Goal: Information Seeking & Learning: Learn about a topic

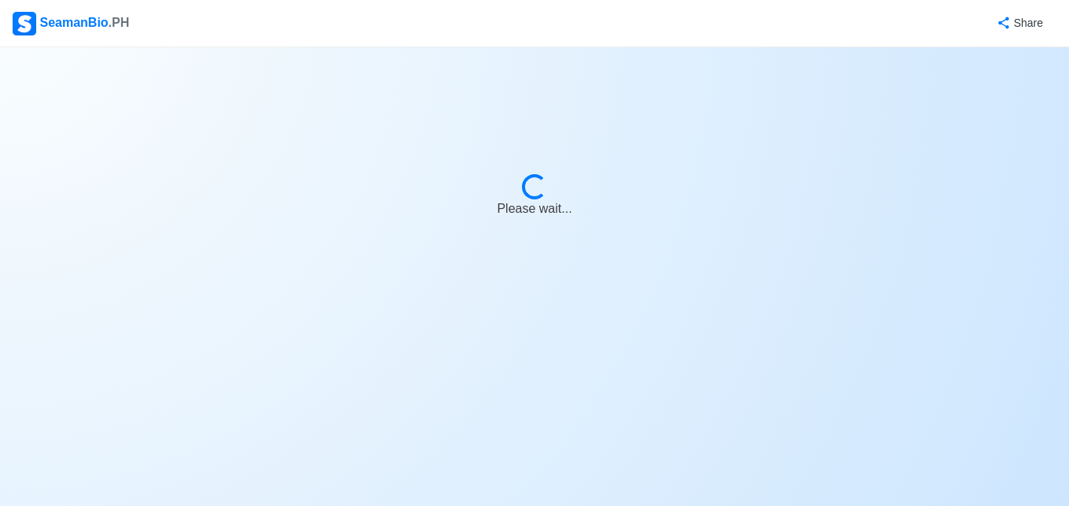
select select "3rd Engineer"
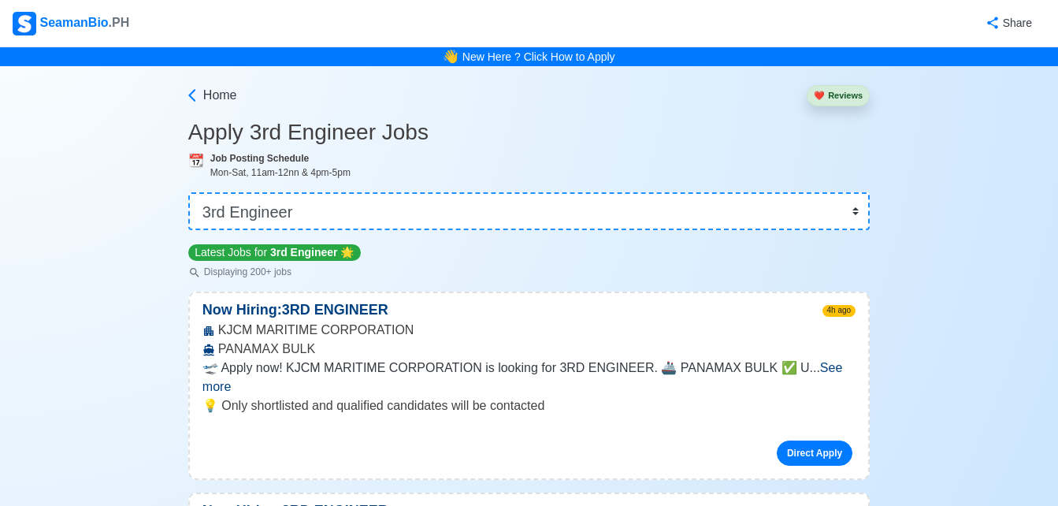
click at [685, 157] on div "Job Posting Schedule Mon-Sat, 11am-12nn & 4pm-5pm" at bounding box center [539, 165] width 659 height 28
click at [577, 262] on div "Latest Jobs for 3rd Engineer 🌟 Displaying 200+ jobs" at bounding box center [528, 261] width 681 height 36
click at [485, 203] on select "👉 Select Rank or Position Master Chief Officer 2nd Officer 3rd Officer Junior O…" at bounding box center [528, 211] width 681 height 38
select select "2nd Assistant Engineer"
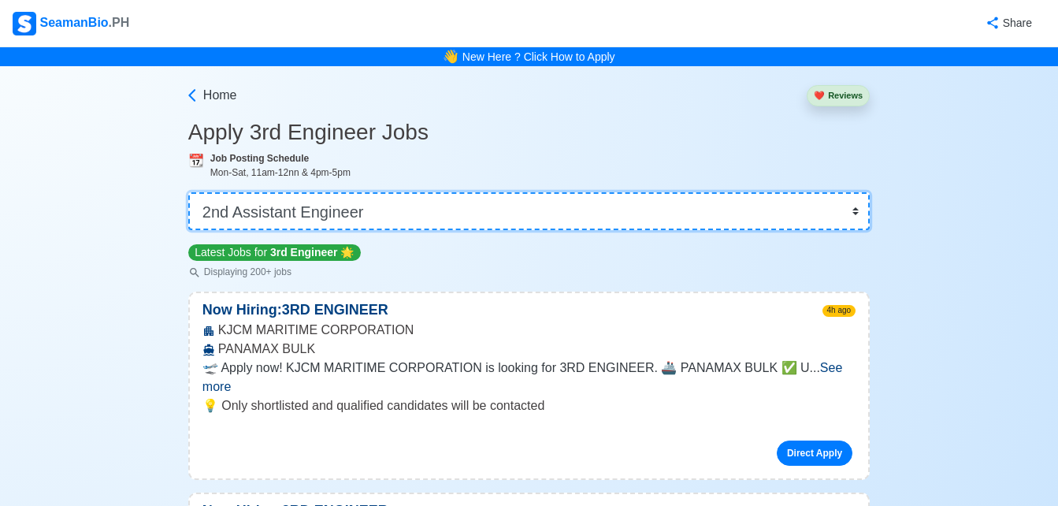
click at [190, 192] on select "👉 Select Rank or Position Master Chief Officer 2nd Officer 3rd Officer Junior O…" at bounding box center [528, 211] width 681 height 38
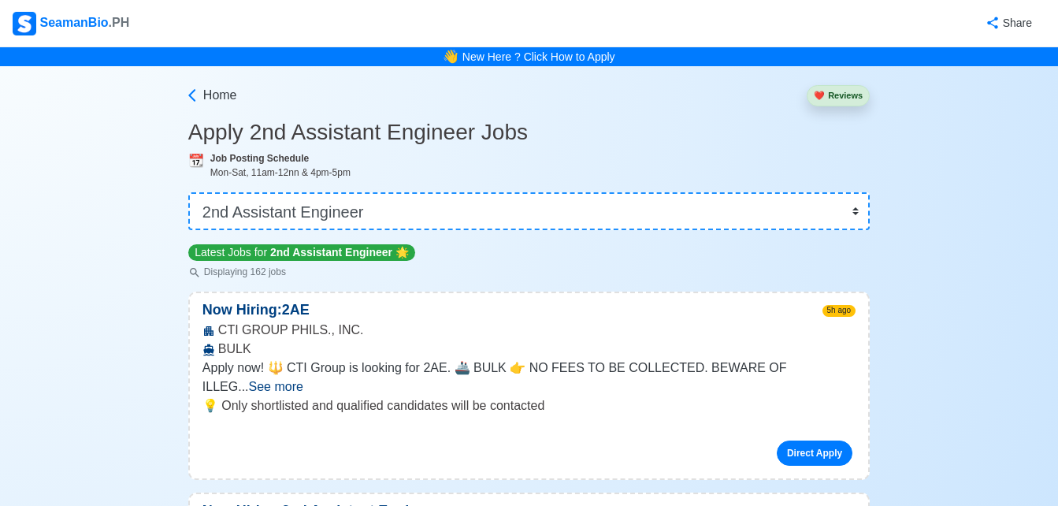
click at [861, 267] on div "Latest Jobs for 2nd Assistant Engineer 🌟 Displaying 162 jobs" at bounding box center [528, 261] width 681 height 36
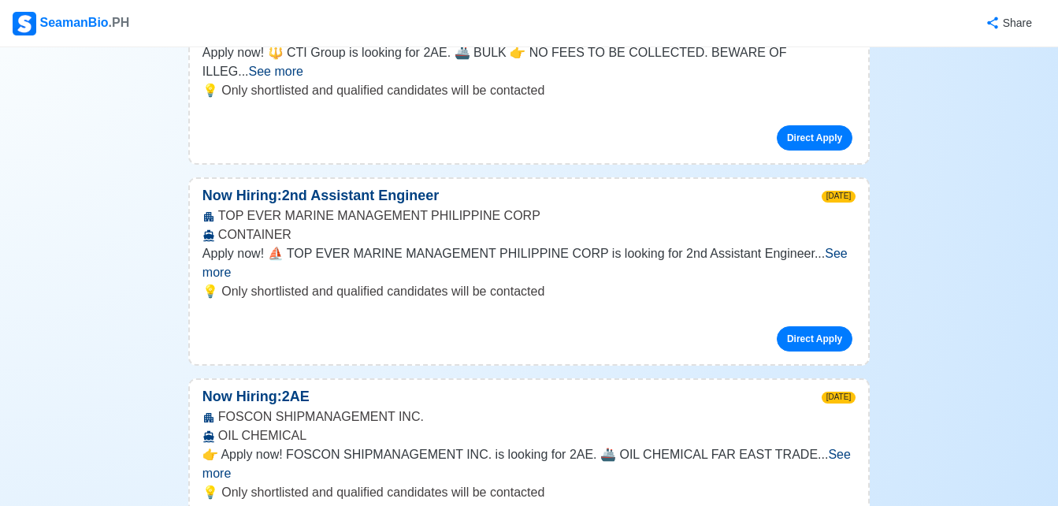
scroll to position [346, 0]
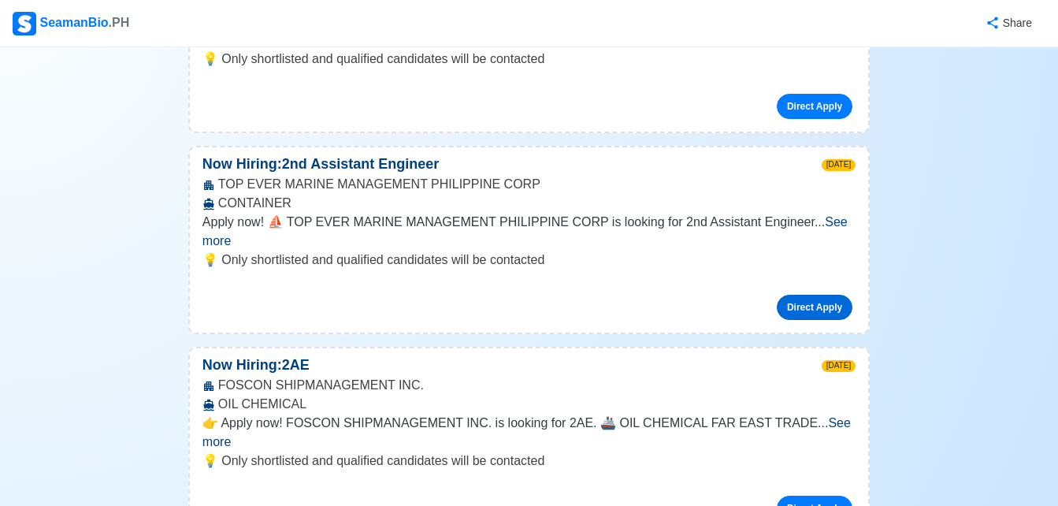
click at [816, 295] on link "Direct Apply" at bounding box center [814, 307] width 76 height 25
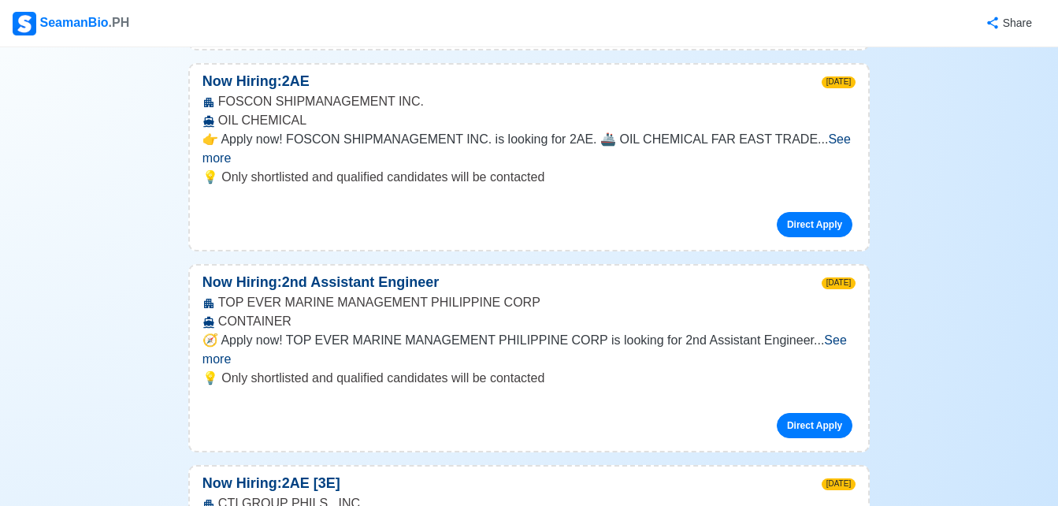
scroll to position [661, 0]
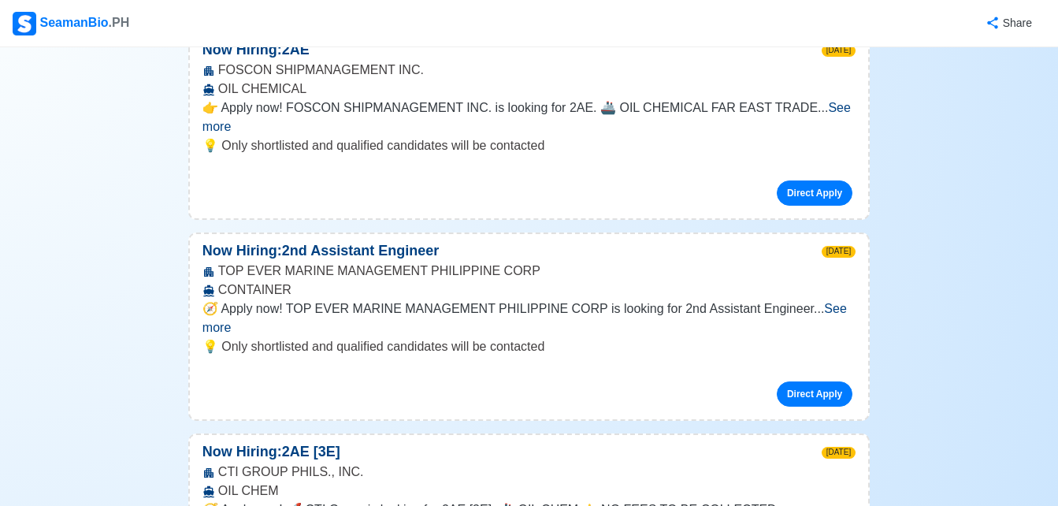
click at [828, 302] on span "See more" at bounding box center [524, 318] width 644 height 32
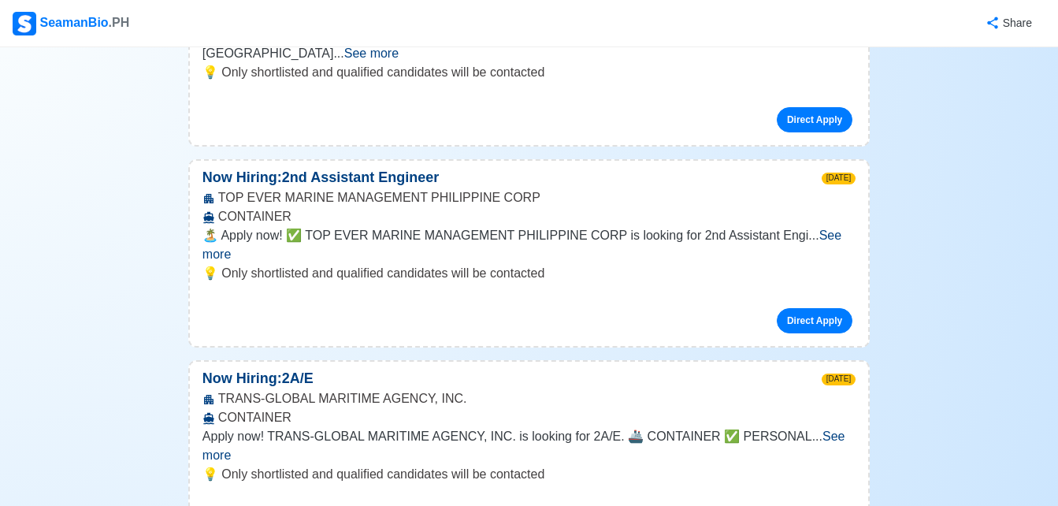
scroll to position [1197, 0]
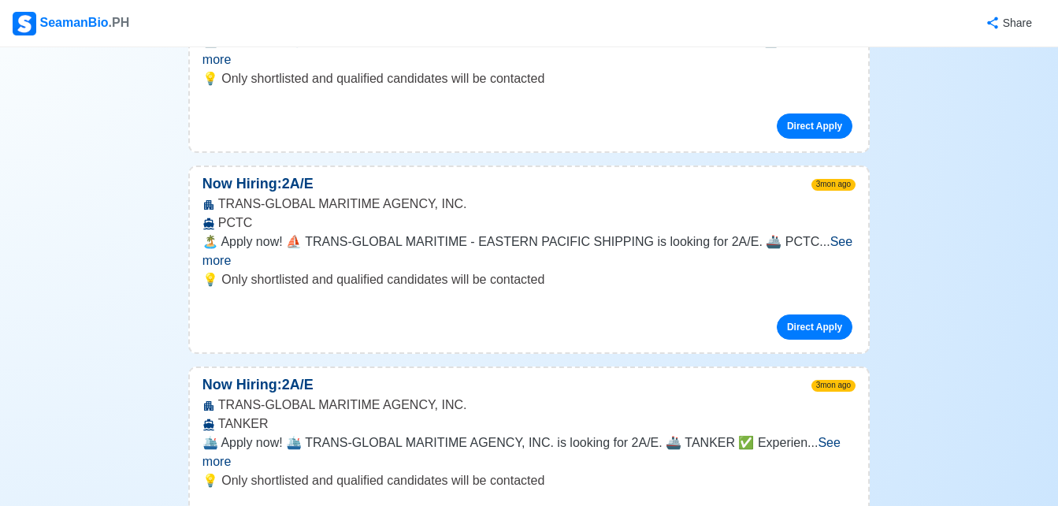
scroll to position [5449, 0]
